Goal: Find specific page/section: Find specific page/section

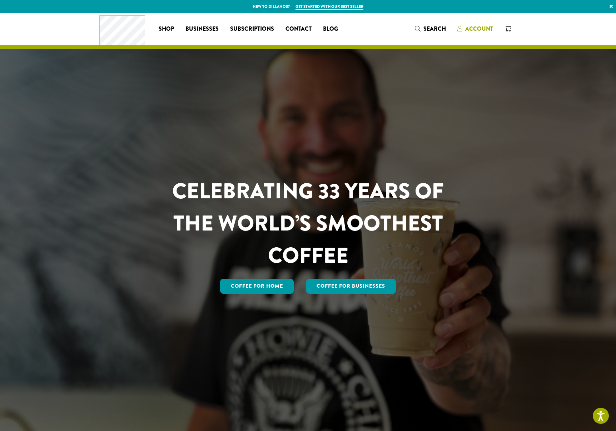
click at [476, 29] on span "Account" at bounding box center [479, 29] width 28 height 8
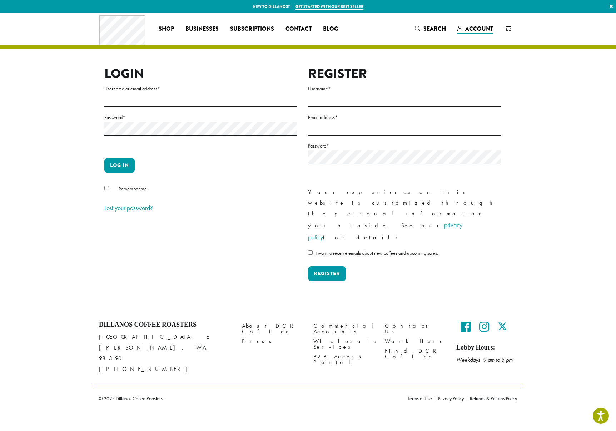
click at [132, 110] on form "Username or email address * Password * Log in Remember me Lost your password?" at bounding box center [200, 149] width 193 height 130
click at [144, 101] on input "Username or email address *" at bounding box center [200, 100] width 193 height 14
type input "**********"
click at [121, 169] on button "Log in" at bounding box center [119, 165] width 30 height 15
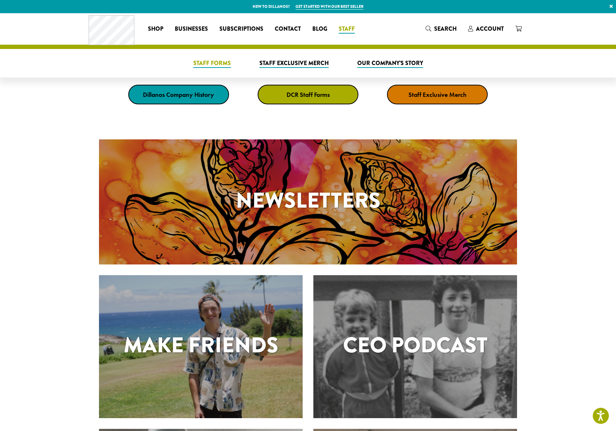
click at [216, 65] on span "Staff Forms" at bounding box center [211, 63] width 37 height 9
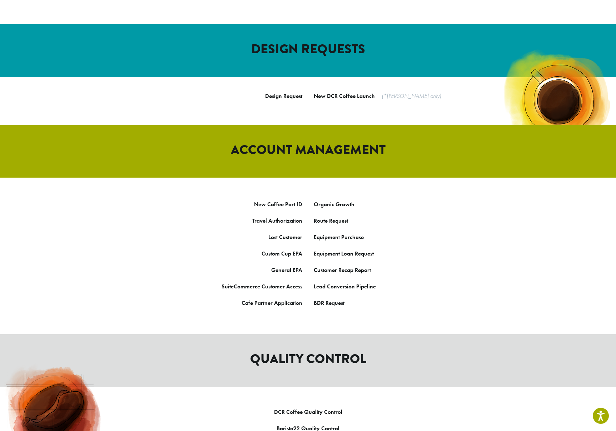
scroll to position [284, 0]
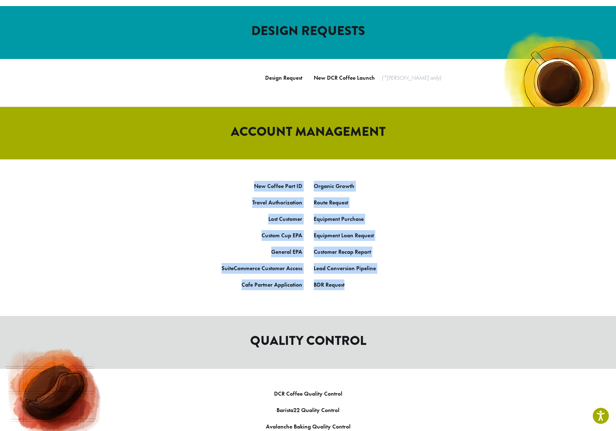
drag, startPoint x: 230, startPoint y: 128, endPoint x: 411, endPoint y: 252, distance: 219.0
click at [408, 256] on article "DCR Staff Forms Find every form you need to submit design requests, evolve cust…" at bounding box center [308, 353] width 616 height 1247
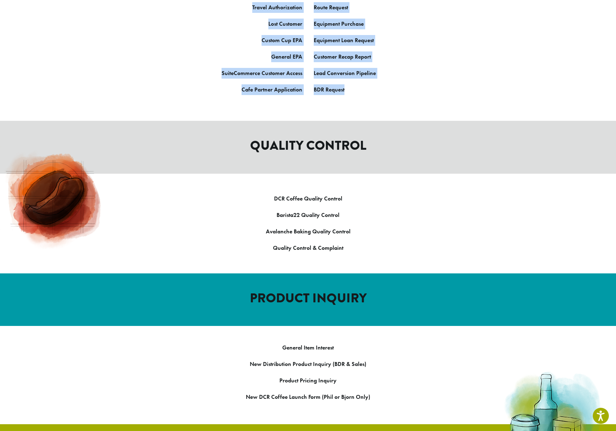
scroll to position [495, 0]
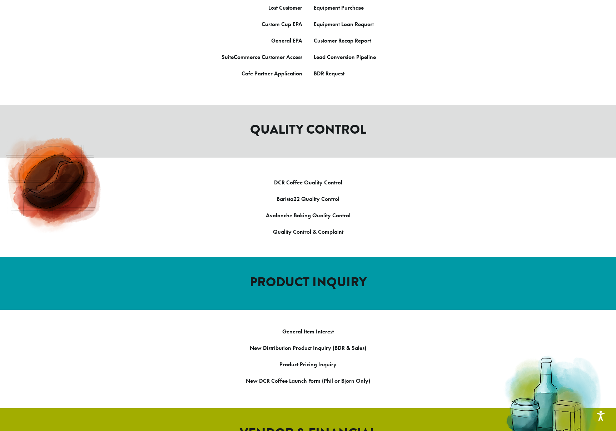
click at [208, 157] on div at bounding box center [308, 167] width 429 height 20
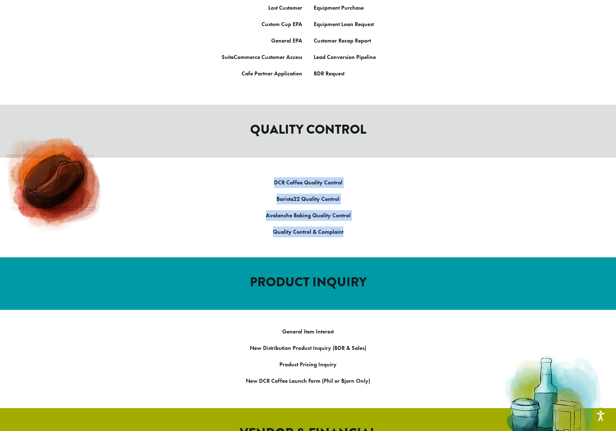
drag, startPoint x: 265, startPoint y: 128, endPoint x: 365, endPoint y: 204, distance: 125.4
click at [364, 204] on article "DCR Staff Forms Find every form you need to submit design requests, evolve cust…" at bounding box center [308, 142] width 616 height 1247
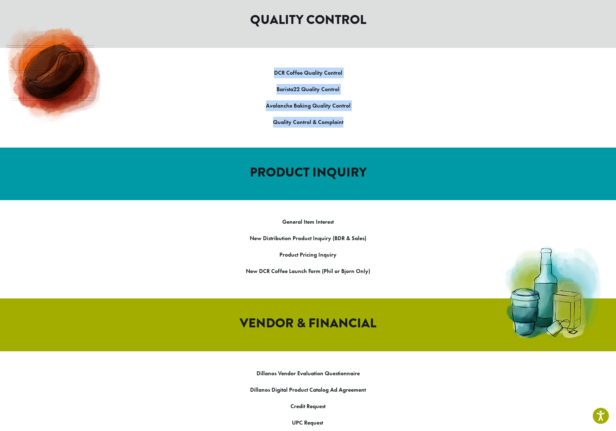
scroll to position [613, 0]
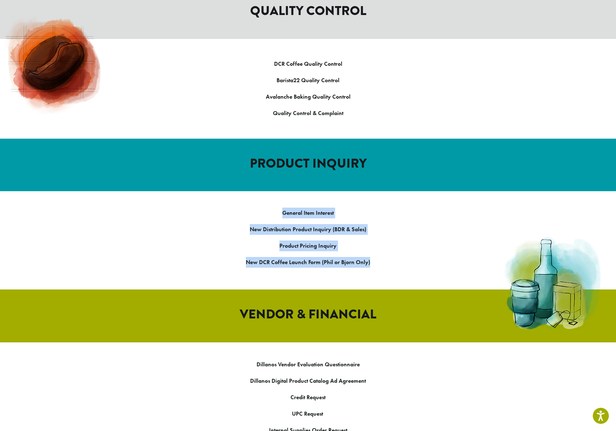
drag, startPoint x: 317, startPoint y: 161, endPoint x: 427, endPoint y: 235, distance: 132.2
click at [430, 236] on article "DCR Staff Forms Find every form you need to submit design requests, evolve cust…" at bounding box center [308, 23] width 616 height 1247
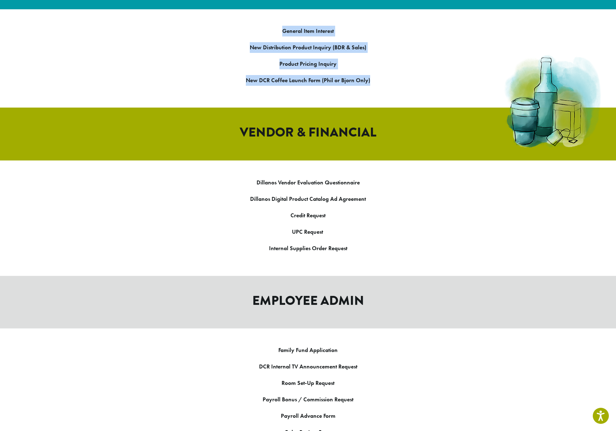
scroll to position [842, 0]
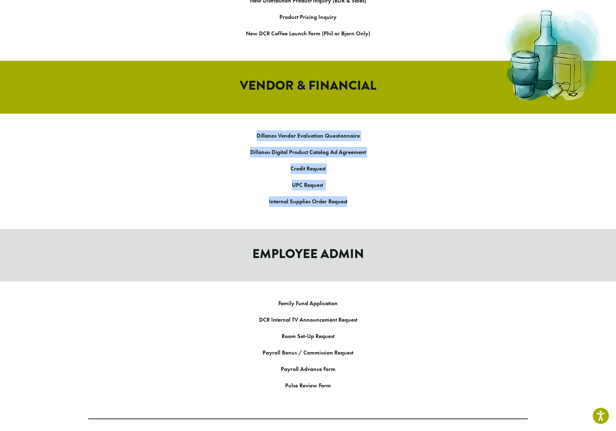
drag, startPoint x: 226, startPoint y: 81, endPoint x: 408, endPoint y: 175, distance: 204.9
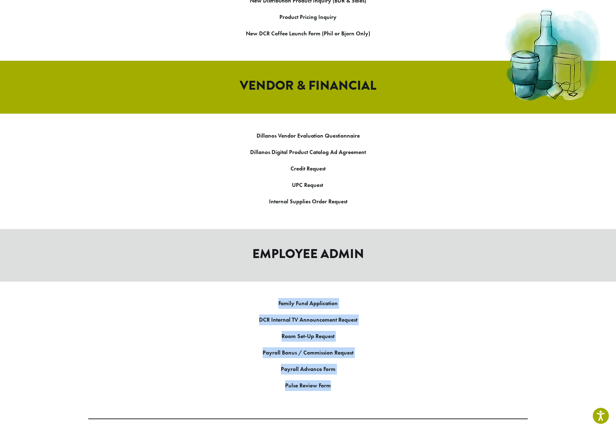
drag, startPoint x: 300, startPoint y: 256, endPoint x: 332, endPoint y: 316, distance: 67.9
click at [302, 165] on strong "Credit Request" at bounding box center [307, 168] width 35 height 7
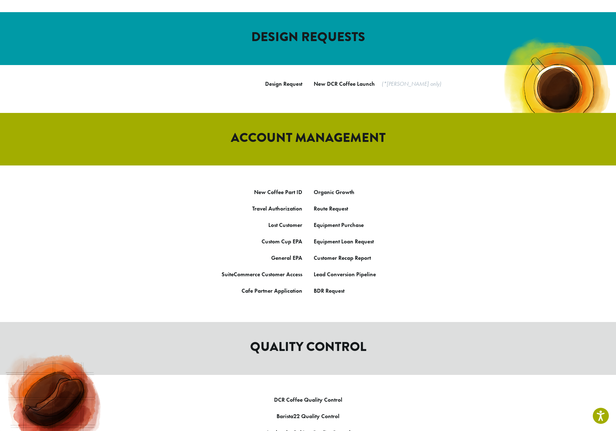
scroll to position [277, 0]
